Goal: Task Accomplishment & Management: Complete application form

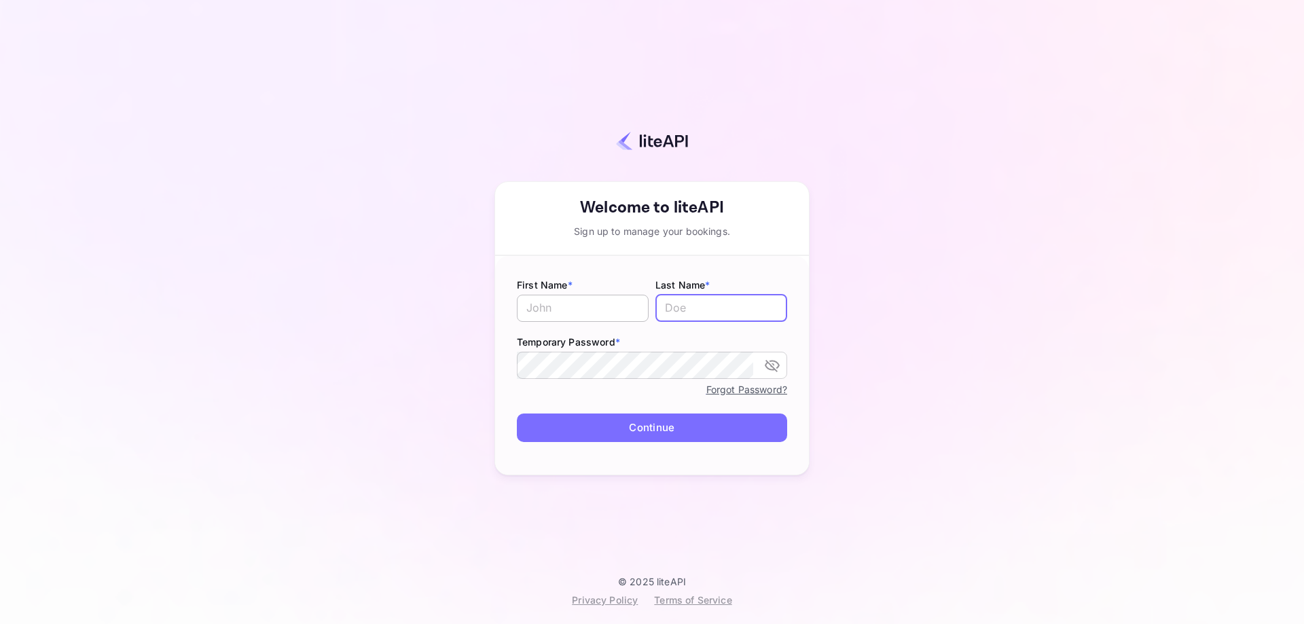
type input "Zambrano006"
click at [592, 313] on input "text" at bounding box center [583, 308] width 132 height 27
type input "[PERSON_NAME]"
drag, startPoint x: 753, startPoint y: 306, endPoint x: 589, endPoint y: 308, distance: 164.4
click at [589, 308] on div "First Name * [PERSON_NAME] ​ Last Name * Zambrano006 ​" at bounding box center [652, 301] width 270 height 46
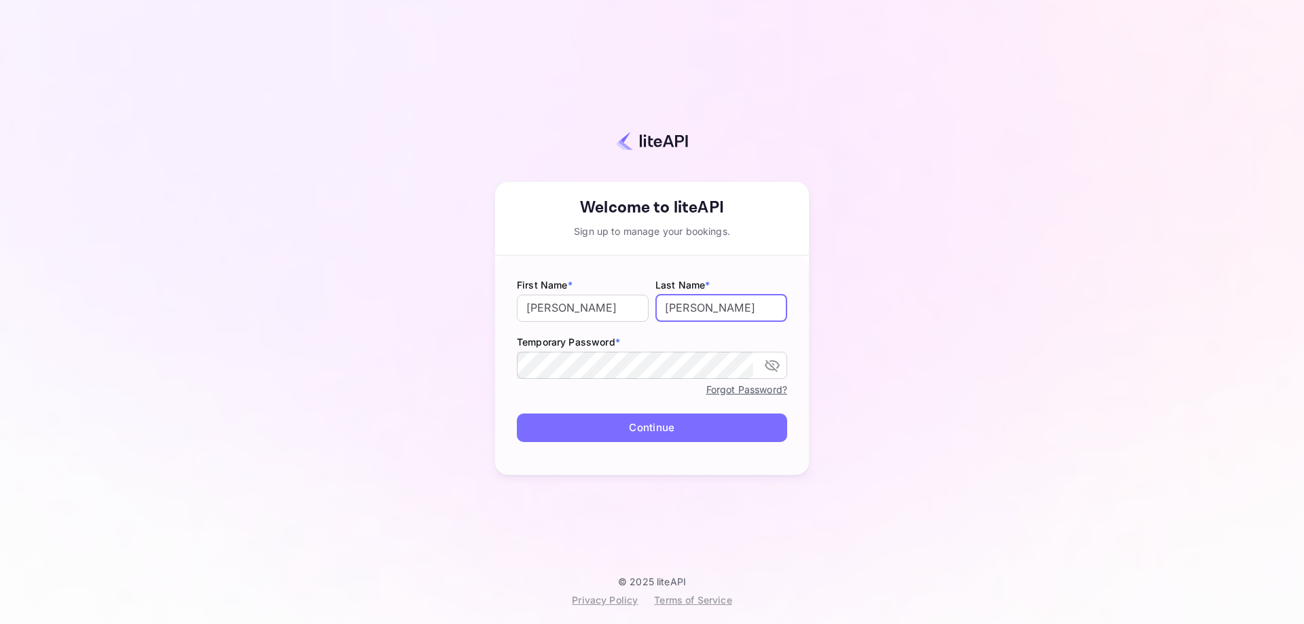
type input "[PERSON_NAME]"
click at [778, 367] on icon "toggle password visibility" at bounding box center [772, 366] width 15 height 12
drag, startPoint x: 884, startPoint y: 372, endPoint x: 861, endPoint y: 378, distance: 23.1
click at [884, 372] on div "Your account has been created successfully, a confirmation link has been sent t…" at bounding box center [652, 299] width 1184 height 554
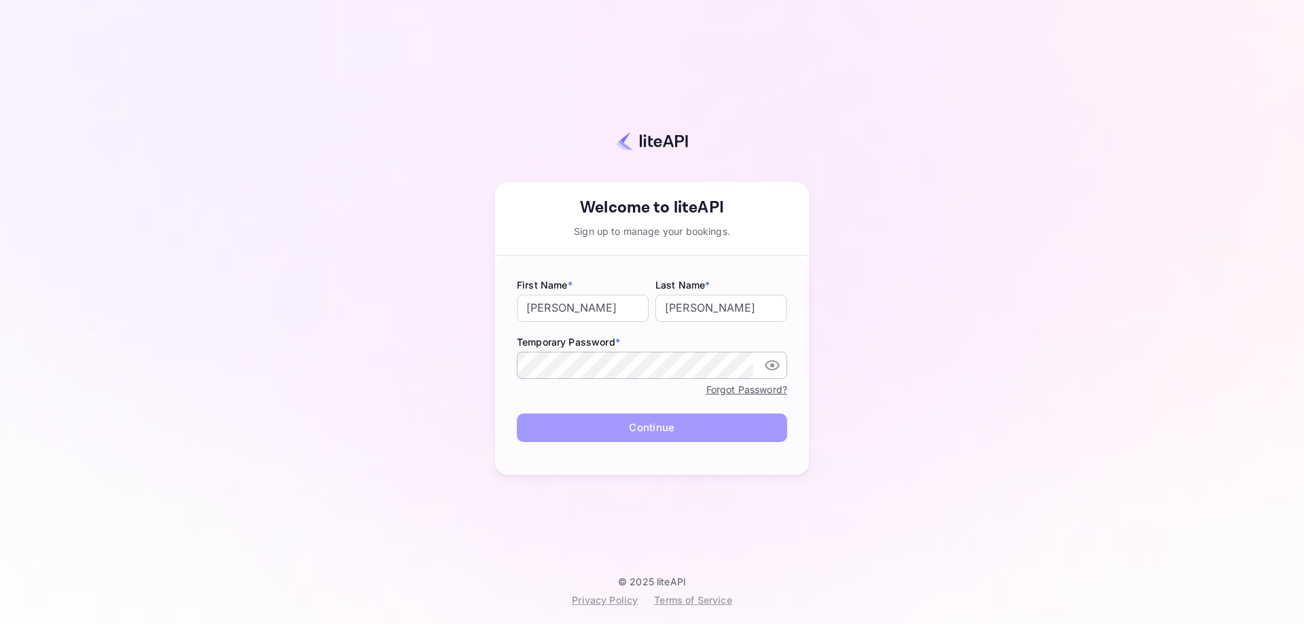
click at [642, 424] on button "Continue" at bounding box center [652, 428] width 270 height 29
click at [650, 434] on button "Continue" at bounding box center [652, 428] width 270 height 29
click at [651, 431] on button "Continue" at bounding box center [652, 428] width 270 height 29
